Goal: Information Seeking & Learning: Learn about a topic

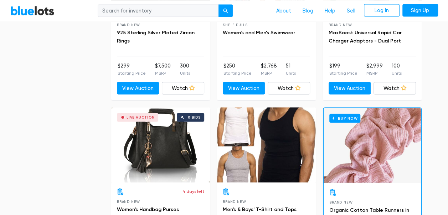
scroll to position [1960, 0]
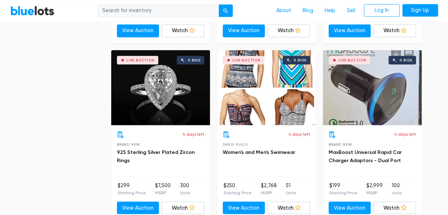
click at [138, 11] on input "search" at bounding box center [158, 10] width 121 height 13
type input "sports"
click at [218, 4] on button "submit" at bounding box center [225, 10] width 14 height 13
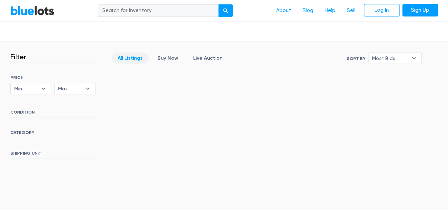
scroll to position [143, 0]
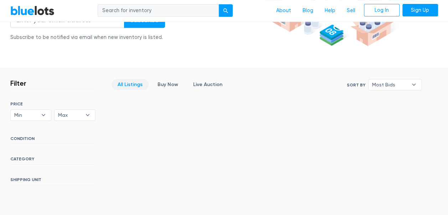
click at [152, 8] on input "search" at bounding box center [158, 10] width 121 height 13
type input "apparel"
click at [218, 4] on button "submit" at bounding box center [225, 10] width 14 height 13
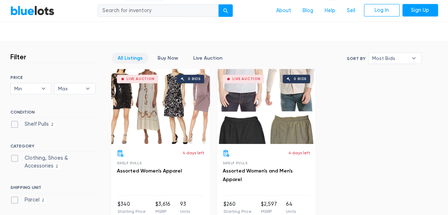
scroll to position [205, 0]
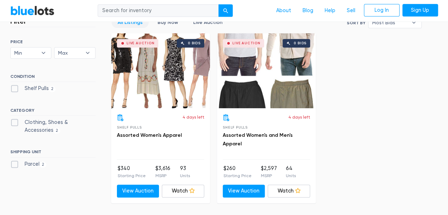
click at [262, 84] on div "Live Auction 0 bids" at bounding box center [266, 70] width 99 height 75
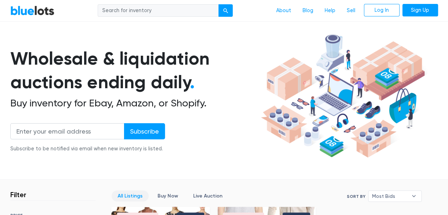
scroll to position [0, 0]
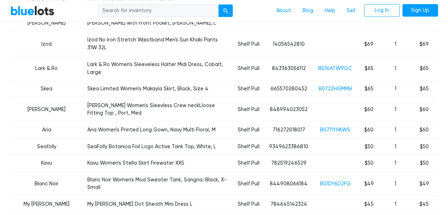
scroll to position [642, 0]
